Goal: Task Accomplishment & Management: Manage account settings

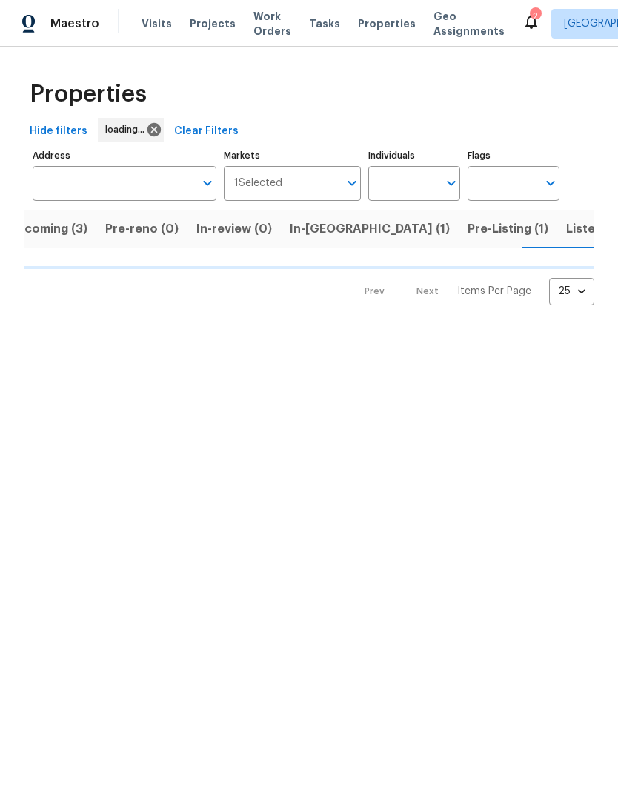
scroll to position [0, 25]
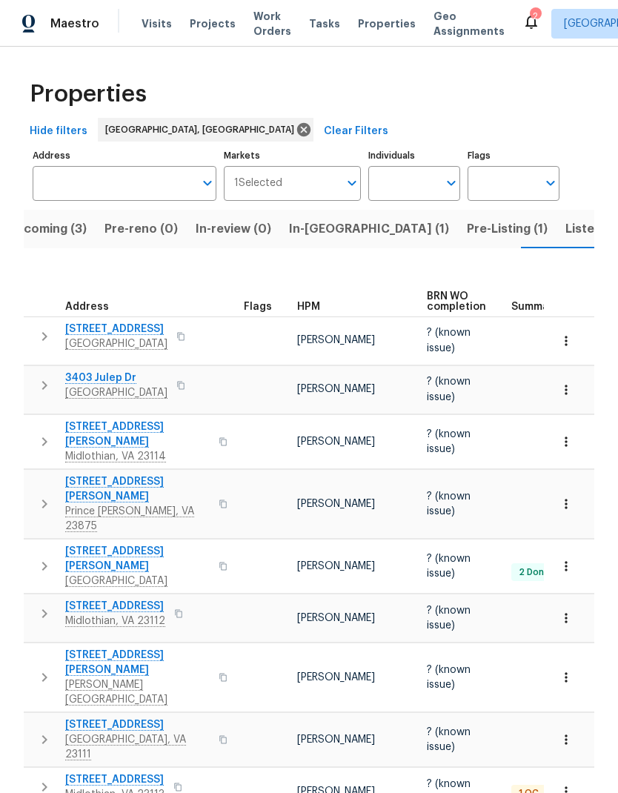
click at [325, 233] on span "In-reno (1)" at bounding box center [369, 229] width 160 height 21
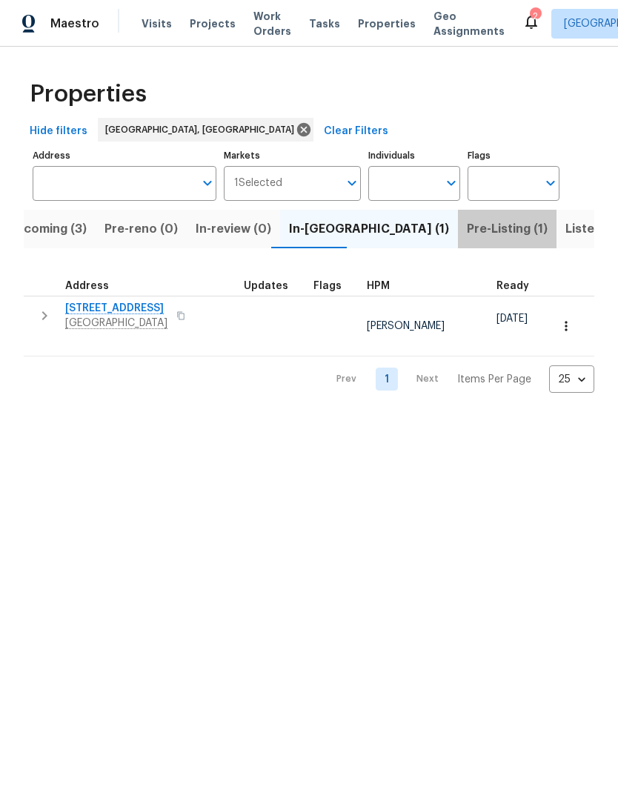
click at [467, 230] on span "Pre-Listing (1)" at bounding box center [507, 229] width 81 height 21
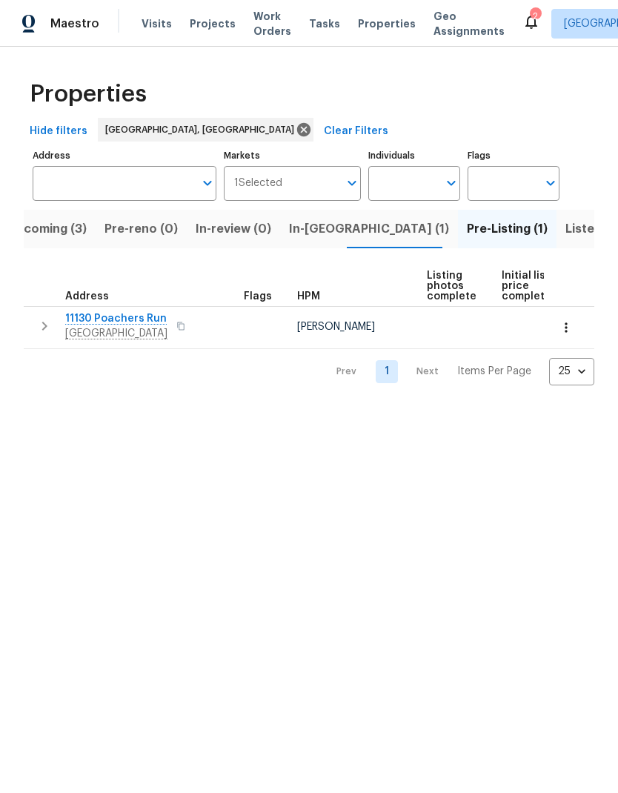
click at [139, 325] on span "11130 Poachers Run" at bounding box center [116, 318] width 102 height 15
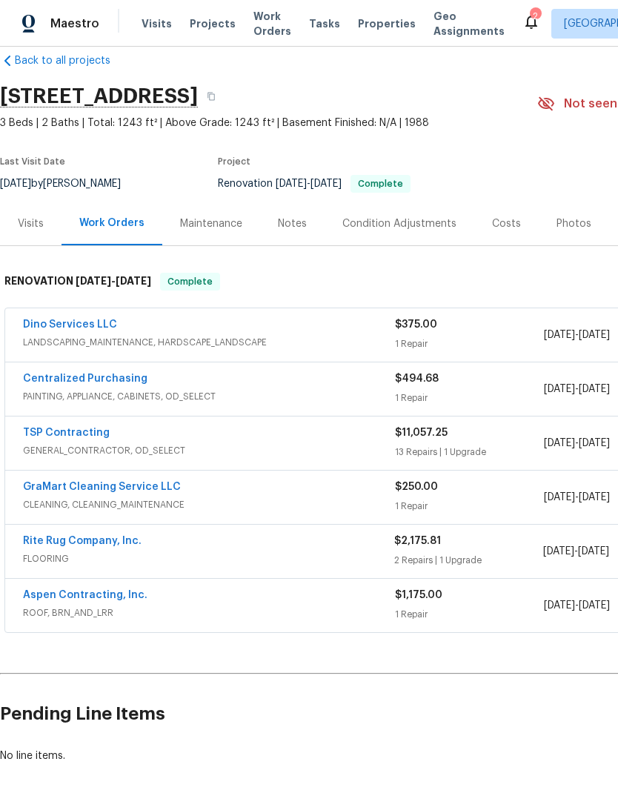
scroll to position [23, 0]
click at [116, 544] on link "Rite Rug Company, Inc." at bounding box center [82, 541] width 119 height 10
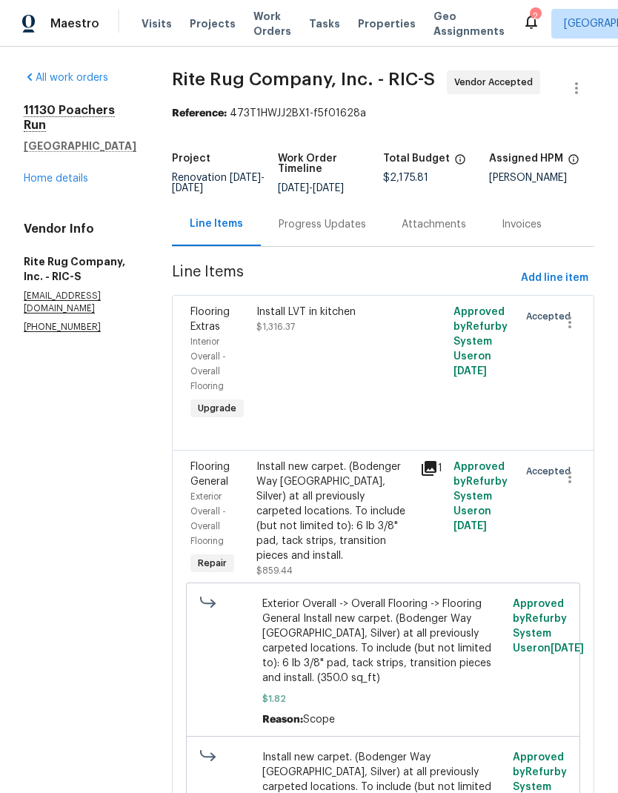
click at [340, 230] on div "Progress Updates" at bounding box center [322, 224] width 87 height 15
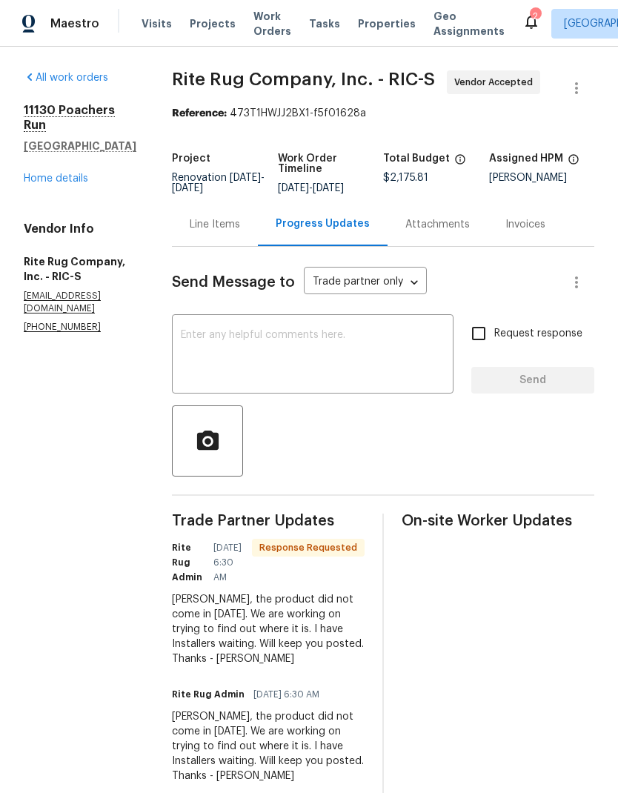
click at [410, 373] on textarea at bounding box center [313, 356] width 264 height 52
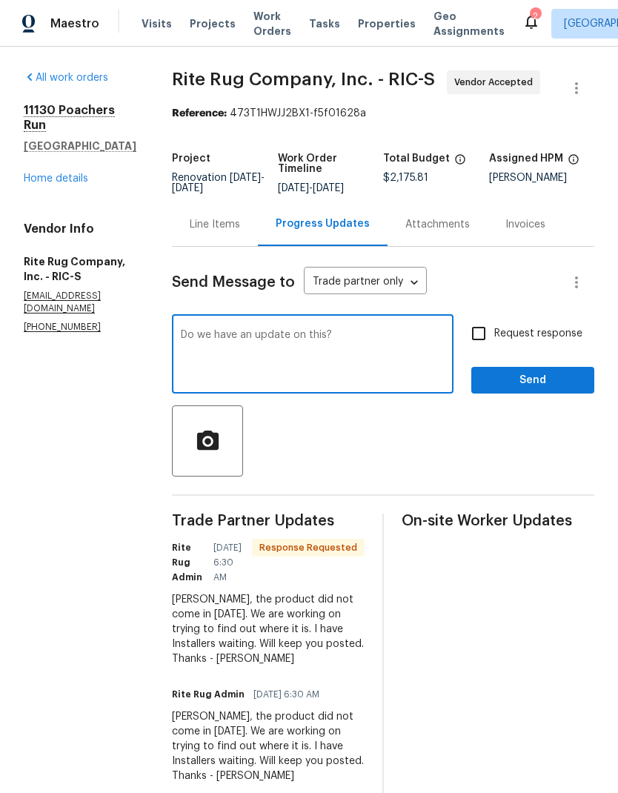
type textarea "Do we have an update on this?"
click at [556, 390] on span "Send" at bounding box center [532, 380] width 99 height 19
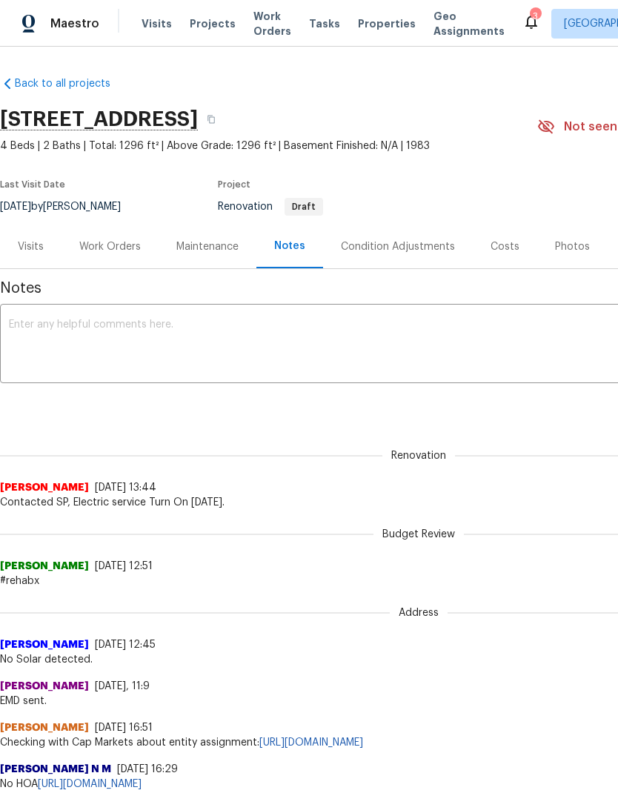
click at [299, 248] on div "Notes" at bounding box center [289, 246] width 31 height 15
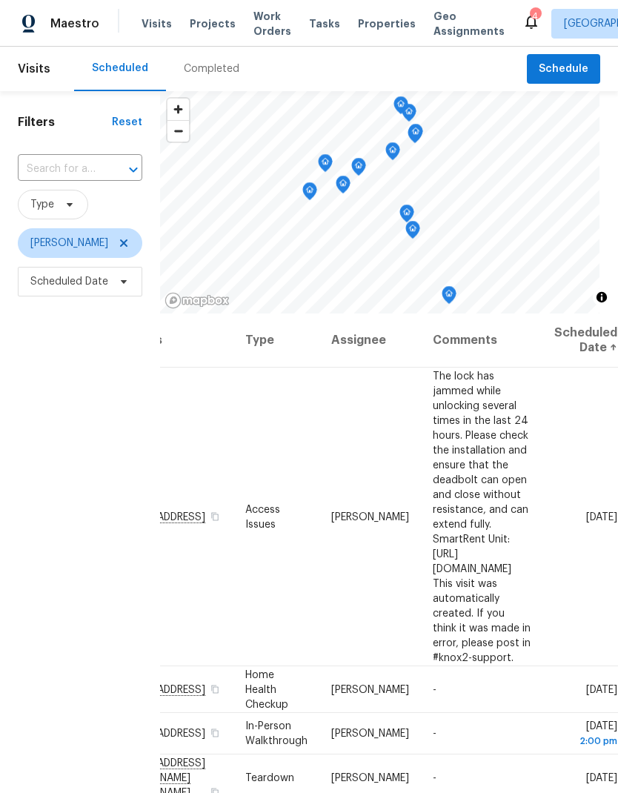
scroll to position [0, 162]
click at [0, 0] on icon at bounding box center [0, 0] width 0 height 0
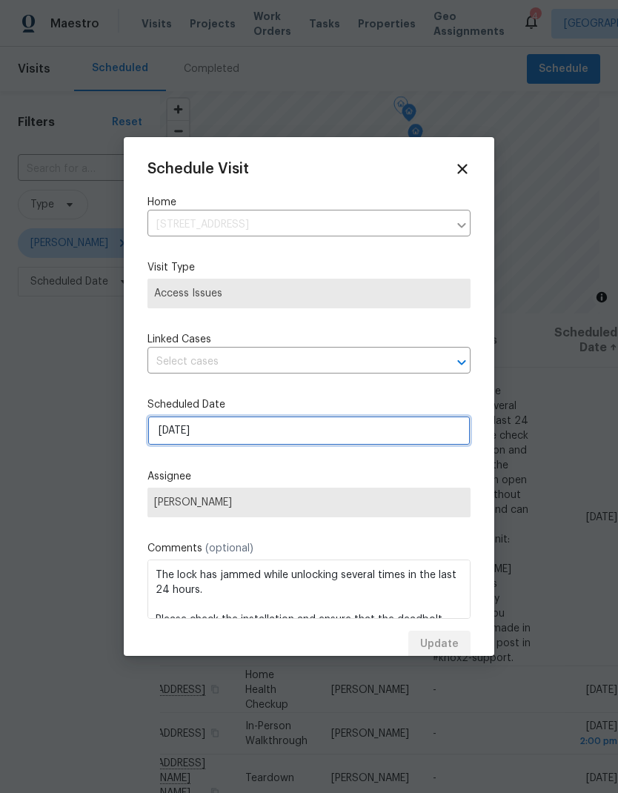
click at [217, 438] on input "[DATE]" at bounding box center [308, 431] width 323 height 30
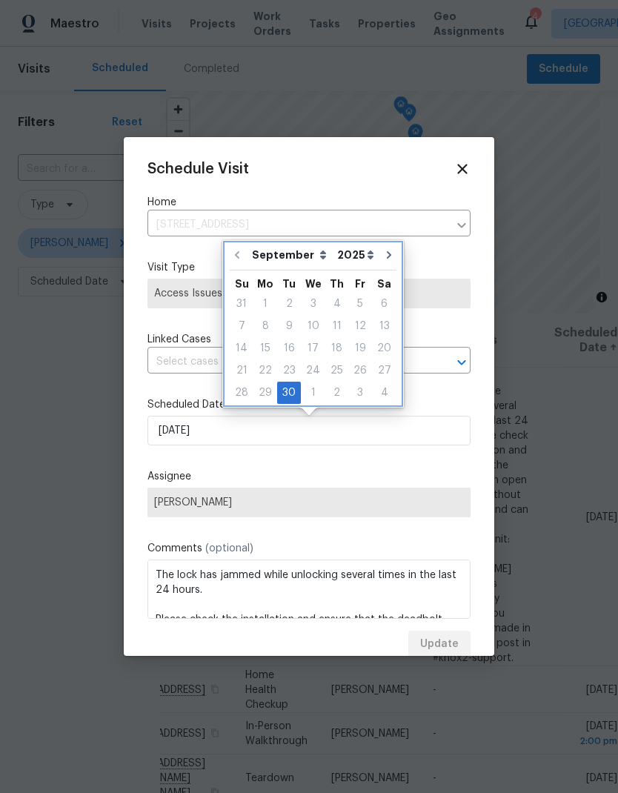
click at [387, 257] on icon "Go to next month" at bounding box center [389, 255] width 12 height 12
type input "[DATE]"
select select "9"
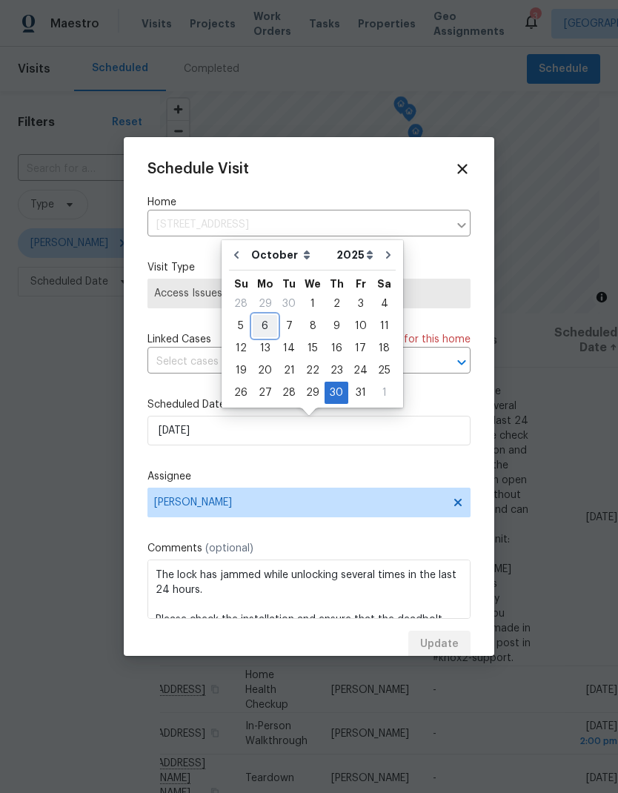
click at [265, 318] on div "6" at bounding box center [265, 326] width 24 height 21
type input "10/6/2025"
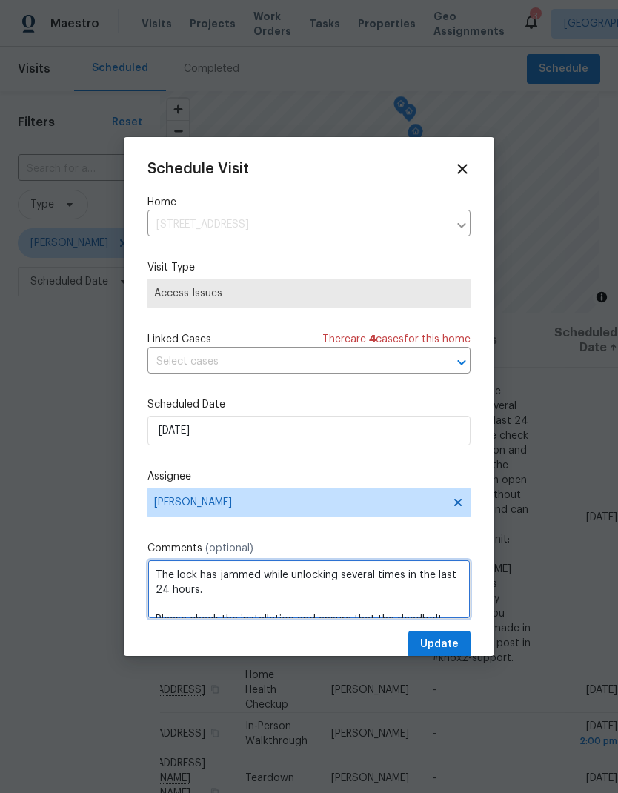
click at [452, 598] on textarea "The lock has jammed while unlocking several times in the last 24 hours. Please …" at bounding box center [308, 588] width 323 height 59
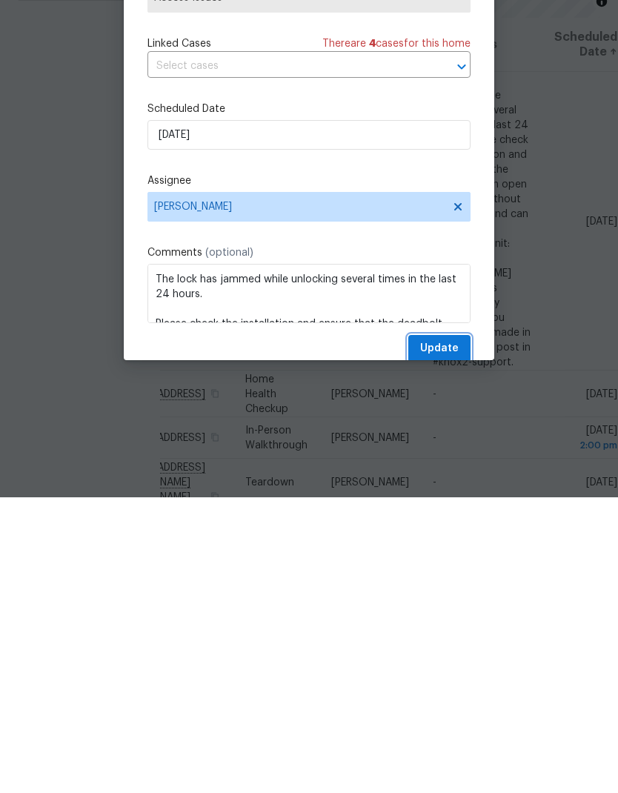
click at [447, 635] on span "Update" at bounding box center [439, 644] width 39 height 19
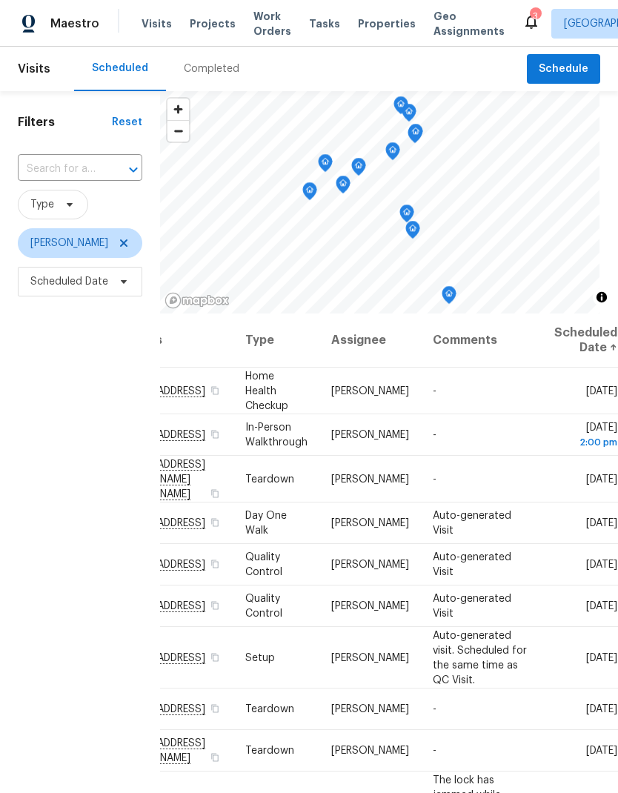
scroll to position [0, 162]
click at [0, 0] on icon at bounding box center [0, 0] width 0 height 0
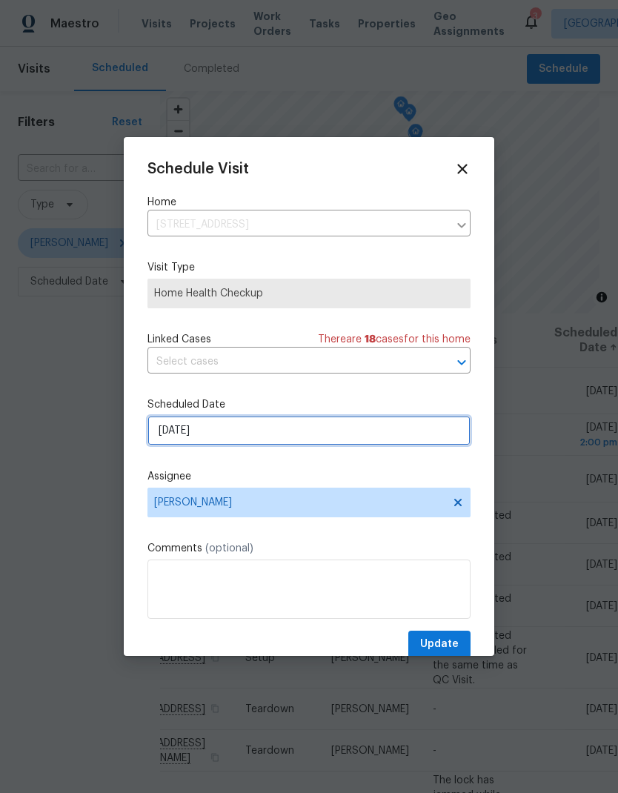
click at [230, 436] on input "9/30/2025" at bounding box center [308, 431] width 323 height 30
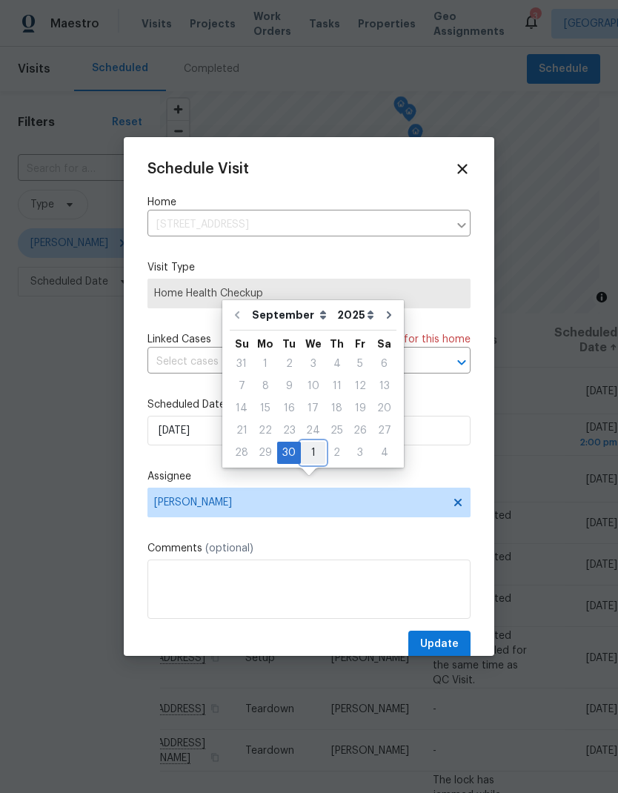
click at [315, 442] on div "1" at bounding box center [313, 452] width 24 height 21
type input "10/1/2025"
select select "9"
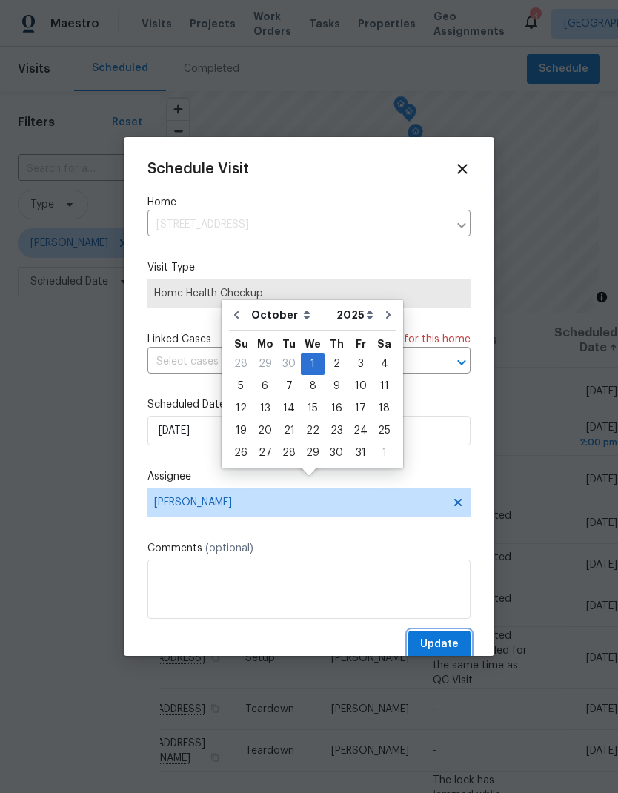
click at [445, 643] on span "Update" at bounding box center [439, 644] width 39 height 19
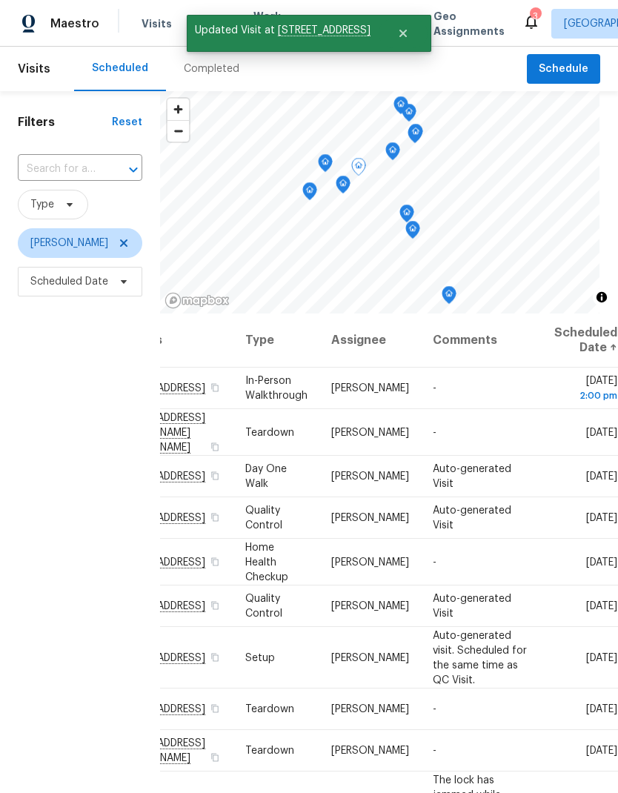
click at [0, 0] on icon at bounding box center [0, 0] width 0 height 0
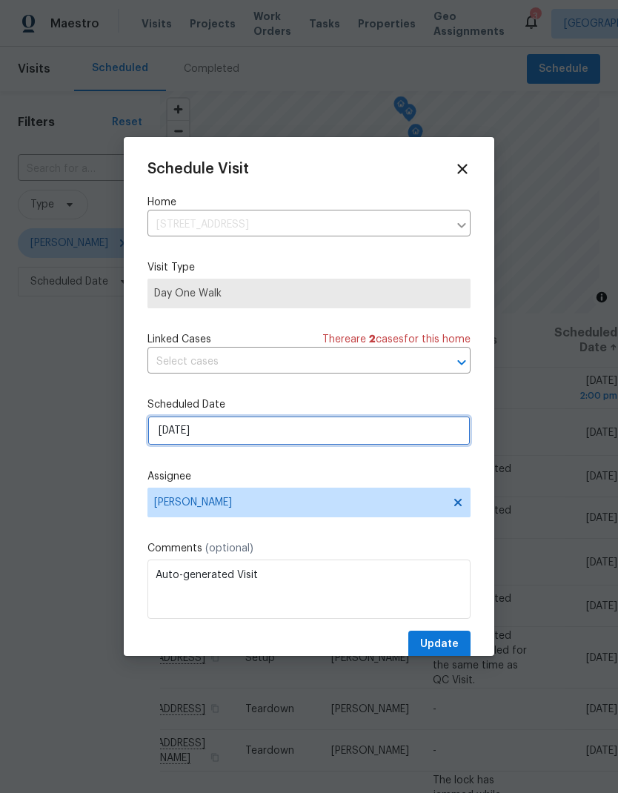
click at [224, 437] on input "10/1/2025" at bounding box center [308, 431] width 323 height 30
select select "9"
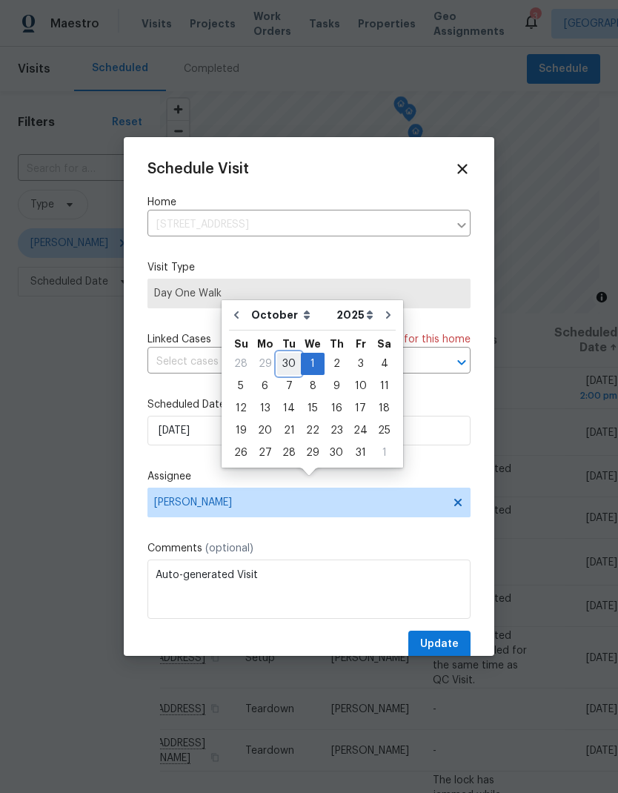
click at [287, 353] on div "30" at bounding box center [289, 363] width 24 height 21
type input "9/30/2025"
select select "8"
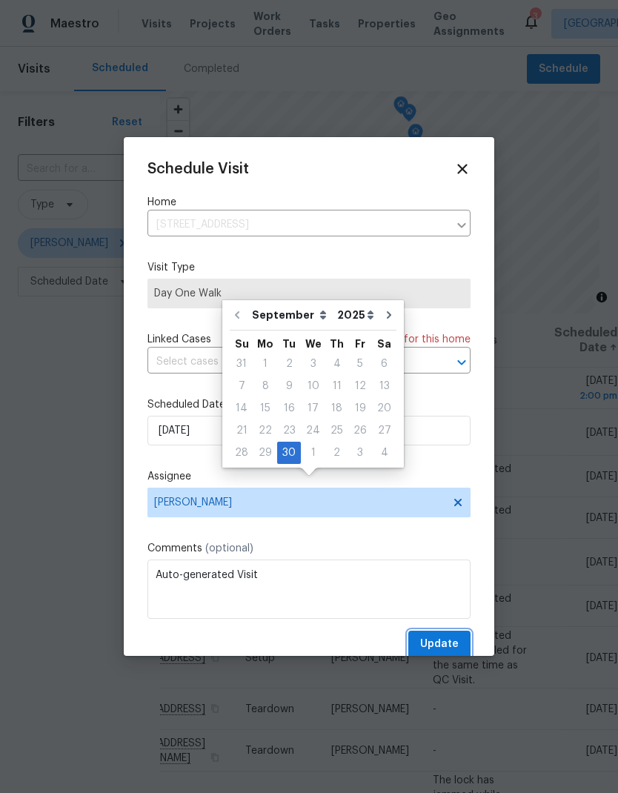
click at [454, 653] on span "Update" at bounding box center [439, 644] width 39 height 19
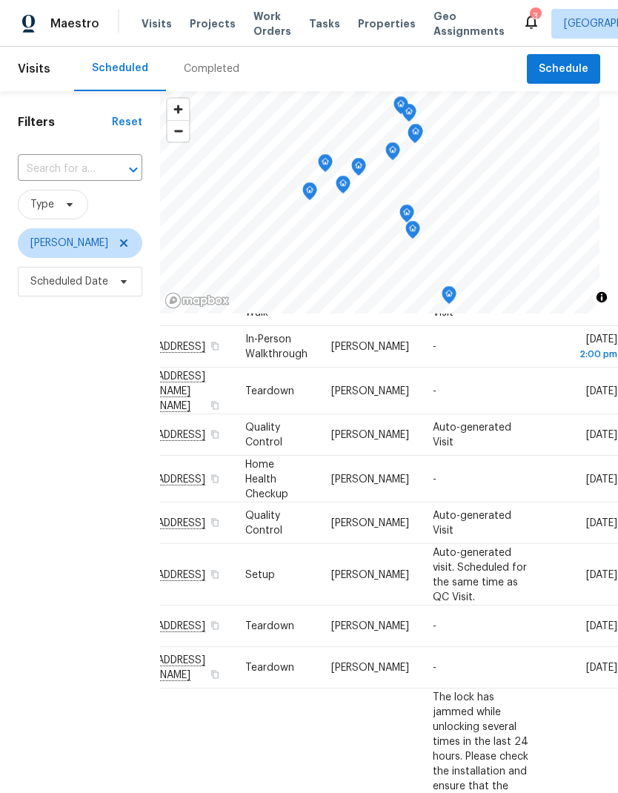
scroll to position [90, 162]
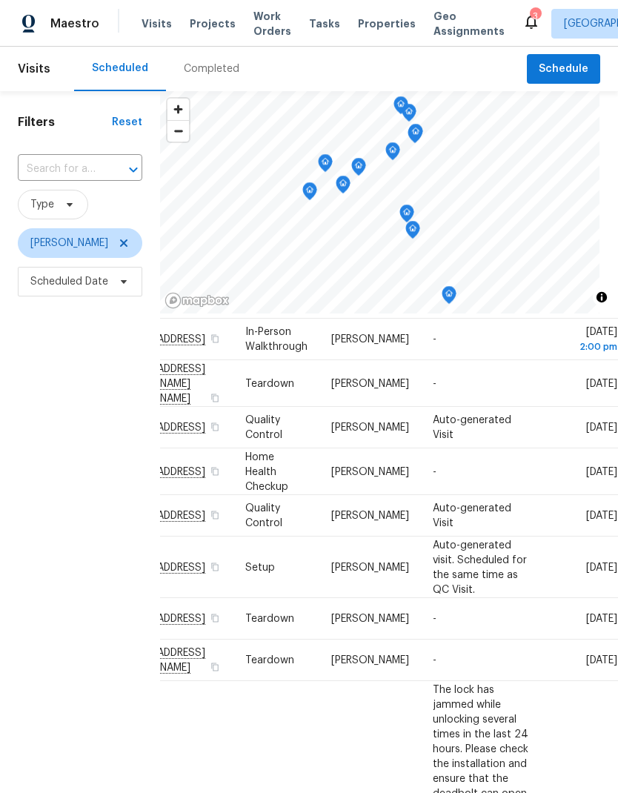
click at [0, 0] on span at bounding box center [0, 0] width 0 height 0
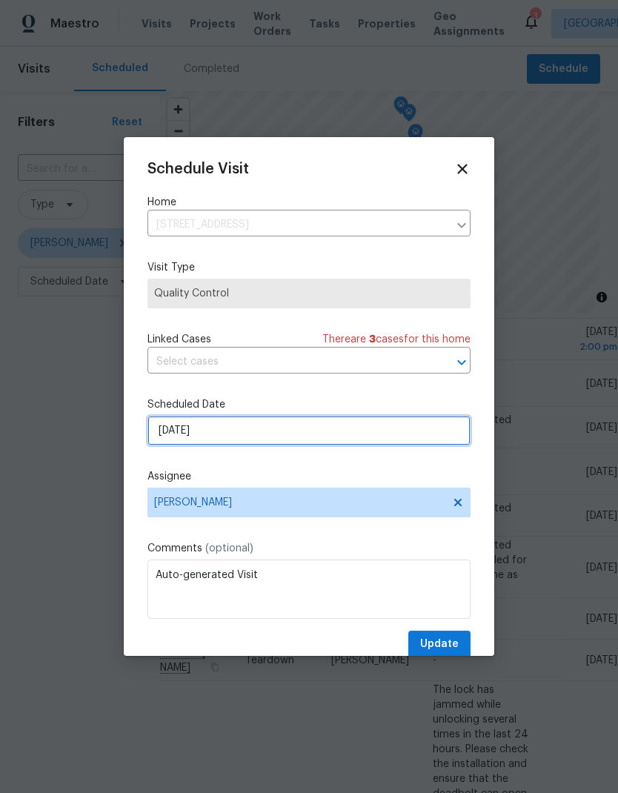
click at [230, 434] on input "10/1/2025" at bounding box center [308, 431] width 323 height 30
select select "9"
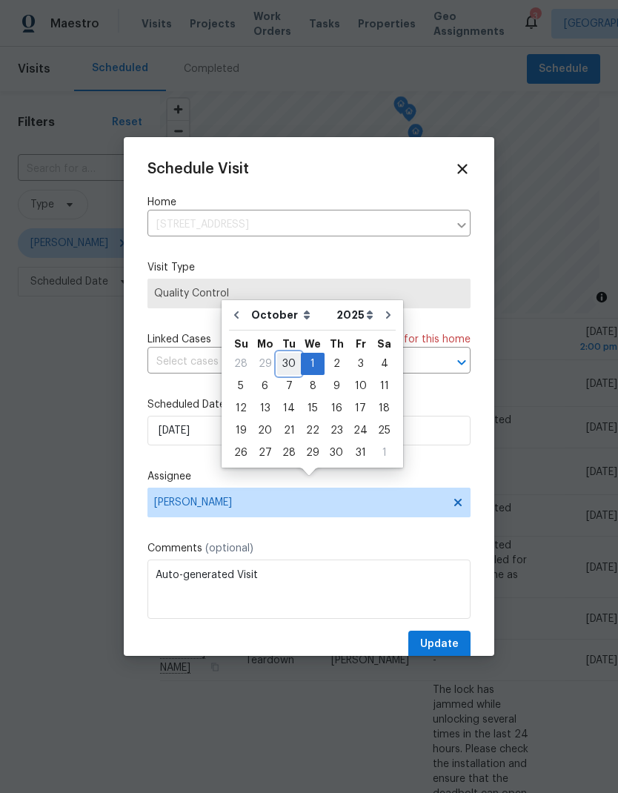
click at [296, 353] on div "30" at bounding box center [289, 363] width 24 height 21
type input "9/30/2025"
select select "8"
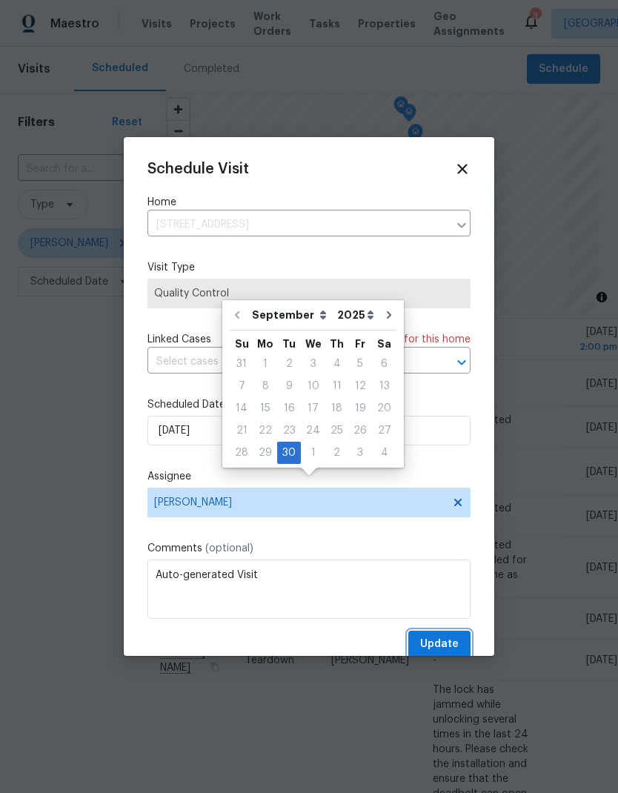
click at [446, 648] on span "Update" at bounding box center [439, 644] width 39 height 19
